Goal: Complete application form: Complete application form

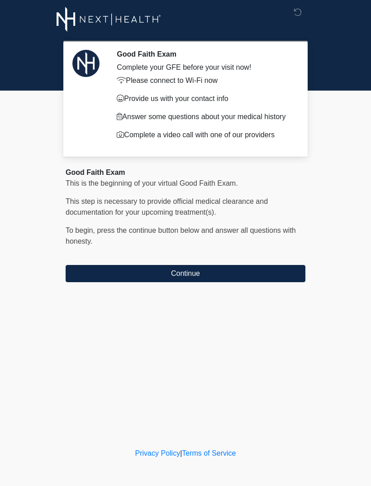
click at [158, 270] on button "Continue" at bounding box center [186, 273] width 240 height 17
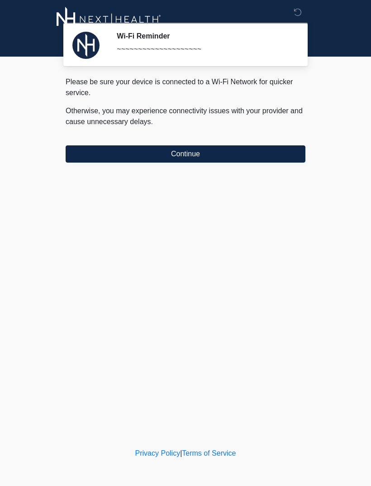
click at [127, 147] on button "Continue" at bounding box center [186, 153] width 240 height 17
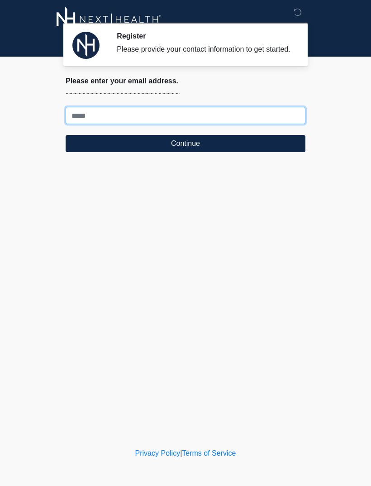
click at [90, 124] on input "Where should we email your treatment plan?" at bounding box center [186, 115] width 240 height 17
type input "**********"
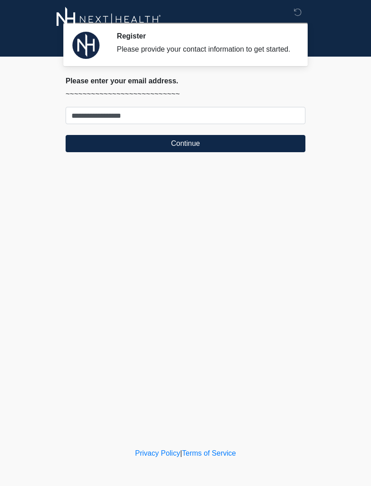
click at [93, 152] on button "Continue" at bounding box center [186, 143] width 240 height 17
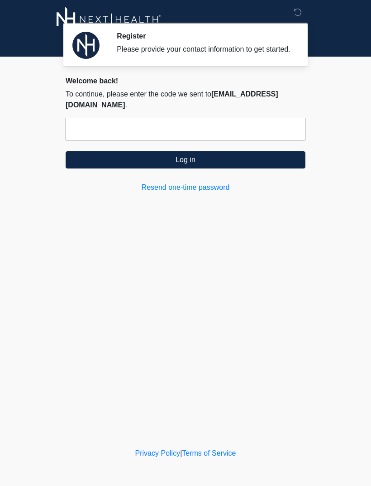
click at [87, 128] on input "text" at bounding box center [186, 129] width 240 height 23
type input "*"
type input "******"
click at [107, 158] on button "Log in" at bounding box center [186, 159] width 240 height 17
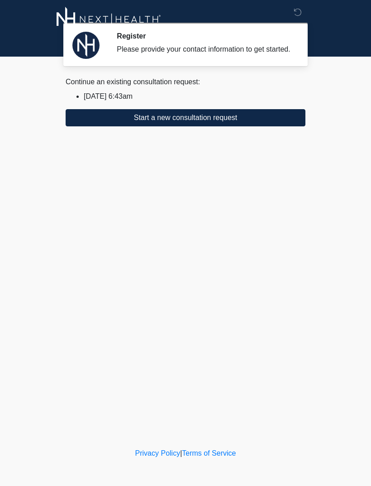
click at [94, 126] on button "Start a new consultation request" at bounding box center [186, 117] width 240 height 17
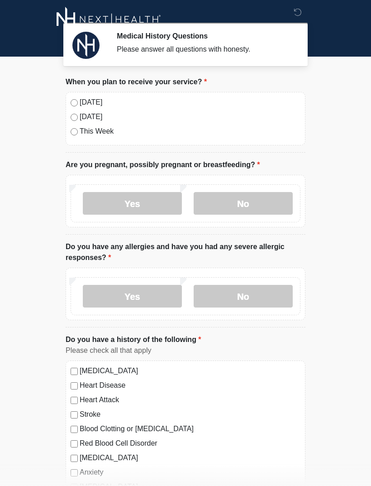
click at [216, 204] on label "No" at bounding box center [243, 203] width 99 height 23
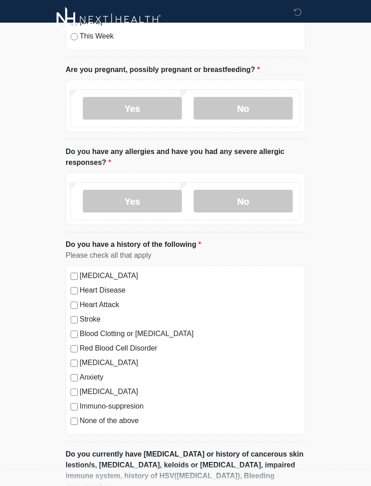
scroll to position [109, 0]
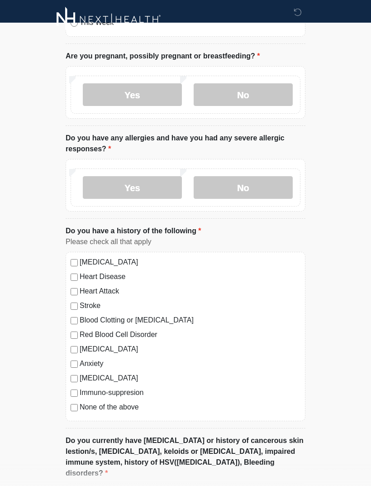
click at [82, 407] on label "None of the above" at bounding box center [190, 407] width 221 height 11
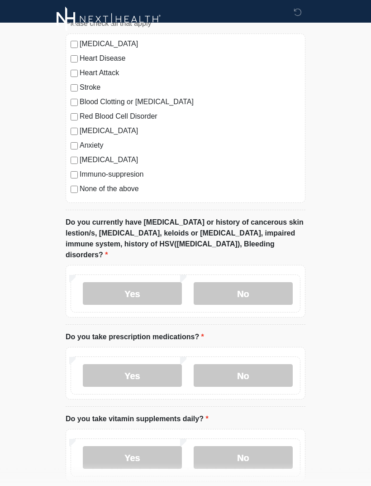
scroll to position [327, 0]
click at [231, 365] on label "No" at bounding box center [243, 375] width 99 height 23
click at [224, 286] on label "No" at bounding box center [243, 293] width 99 height 23
click at [232, 452] on label "No" at bounding box center [243, 457] width 99 height 23
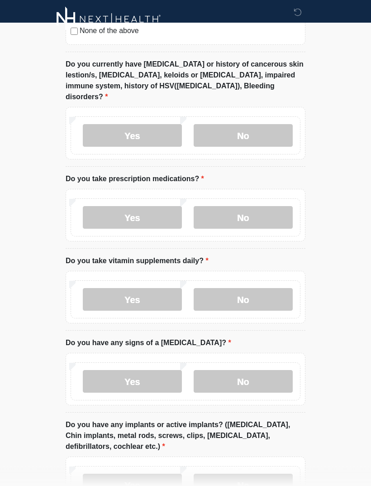
click at [224, 370] on label "No" at bounding box center [243, 381] width 99 height 23
click at [222, 474] on label "No" at bounding box center [243, 485] width 99 height 23
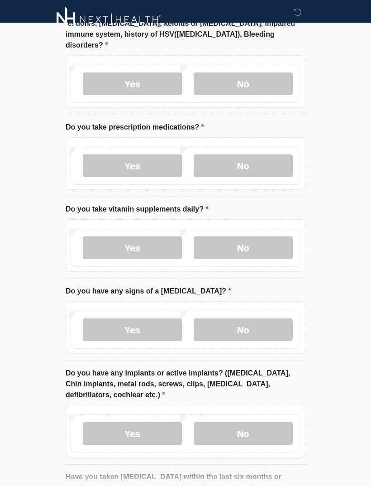
scroll to position [650, 0]
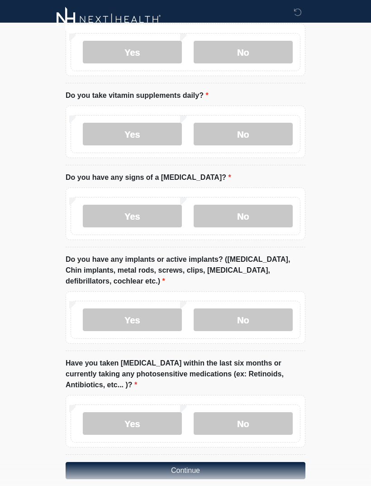
click at [224, 412] on label "No" at bounding box center [243, 423] width 99 height 23
click at [128, 462] on button "Continue" at bounding box center [186, 470] width 240 height 17
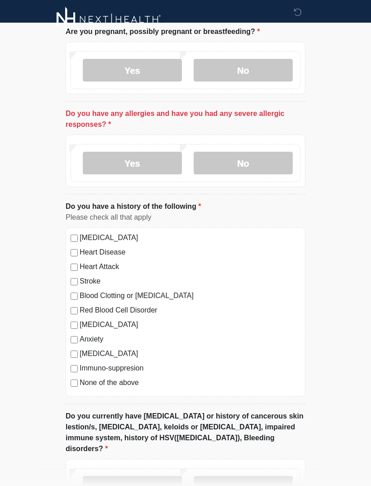
scroll to position [124, 0]
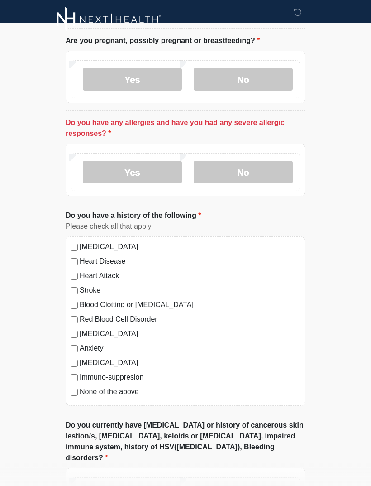
click at [228, 177] on label "No" at bounding box center [243, 172] width 99 height 23
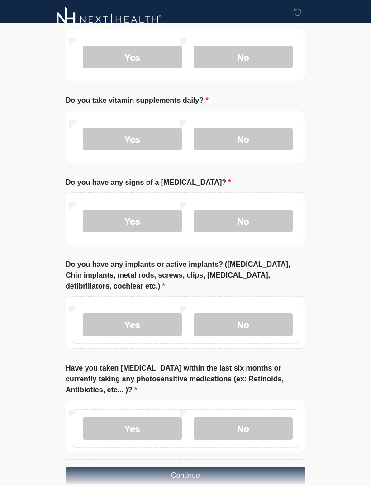
scroll to position [650, 0]
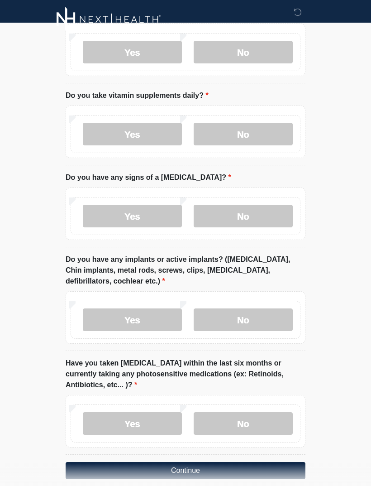
click at [139, 463] on button "Continue" at bounding box center [186, 470] width 240 height 17
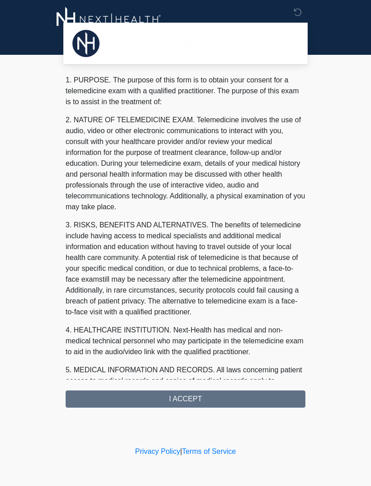
scroll to position [0, 0]
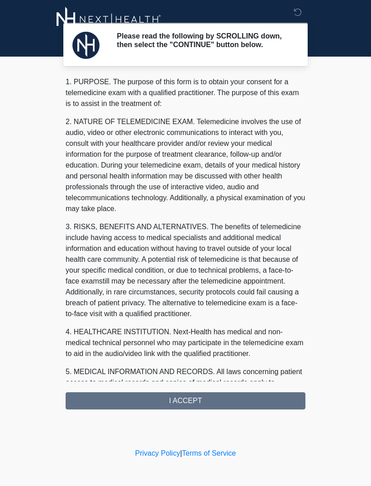
click at [170, 397] on div "1. PURPOSE. The purpose of this form is to obtain your consent for a telemedici…" at bounding box center [186, 243] width 240 height 333
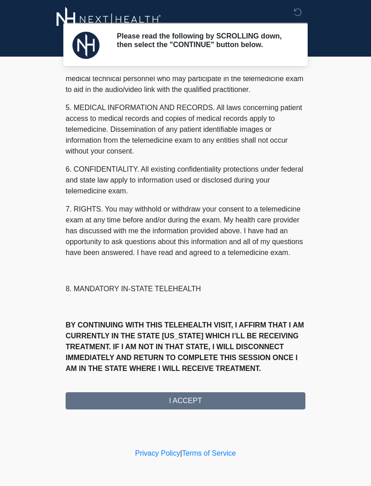
click at [141, 406] on button "I ACCEPT" at bounding box center [186, 400] width 240 height 17
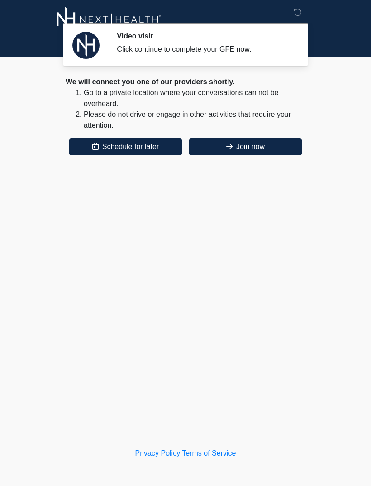
click at [220, 147] on button "Join now" at bounding box center [245, 146] width 113 height 17
